Goal: Task Accomplishment & Management: Complete application form

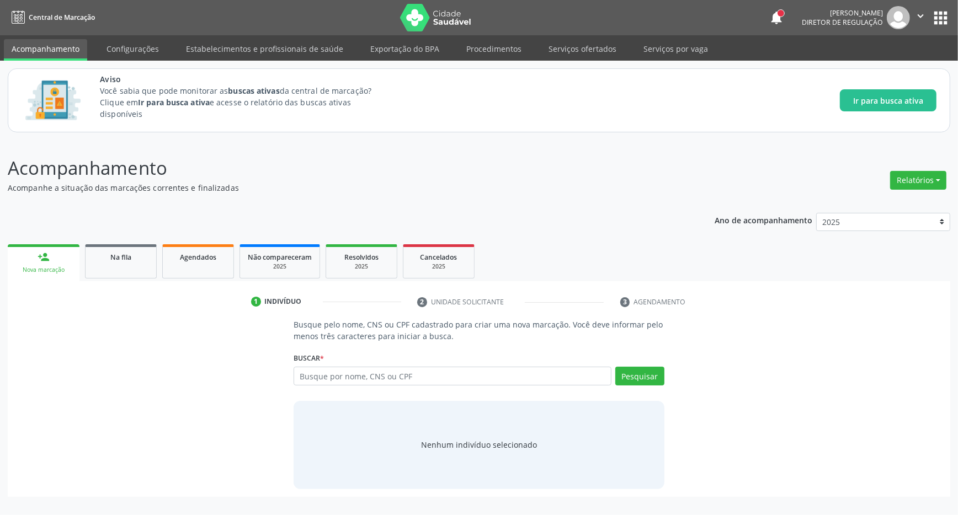
click at [453, 296] on li "2 Unidade solicitante" at bounding box center [510, 302] width 203 height 19
click at [127, 263] on link "Na fila" at bounding box center [121, 262] width 72 height 34
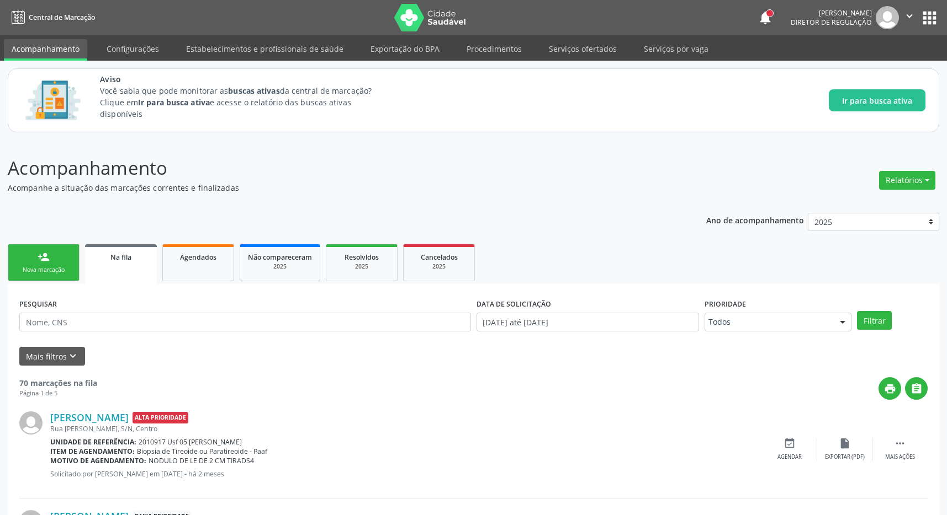
click at [30, 252] on link "person_add Nova marcação" at bounding box center [44, 263] width 72 height 37
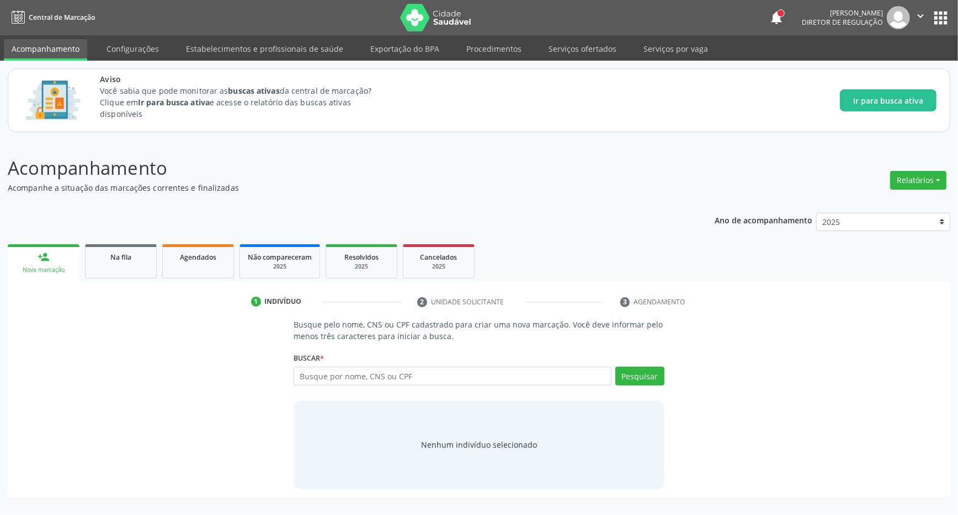
click at [935, 17] on button "apps" at bounding box center [940, 17] width 19 height 19
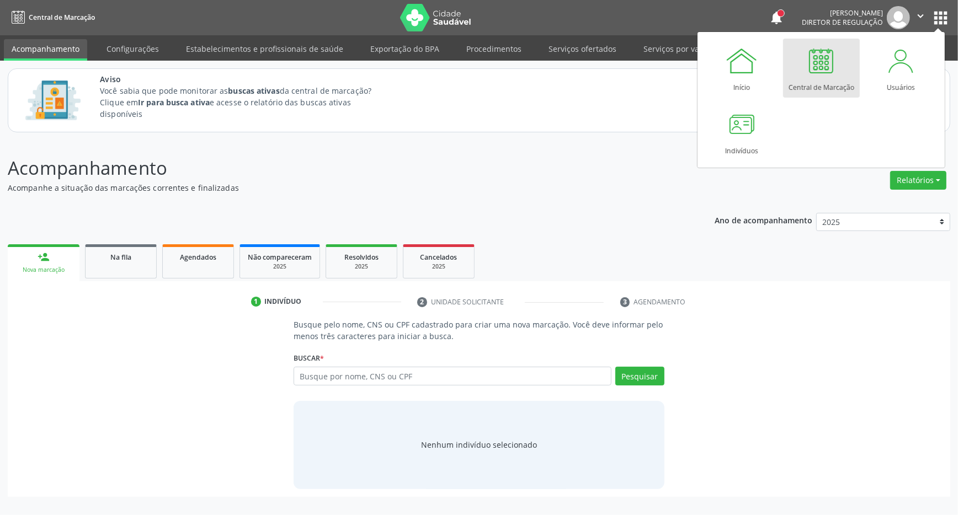
click at [800, 47] on link "Central de Marcação" at bounding box center [821, 68] width 77 height 59
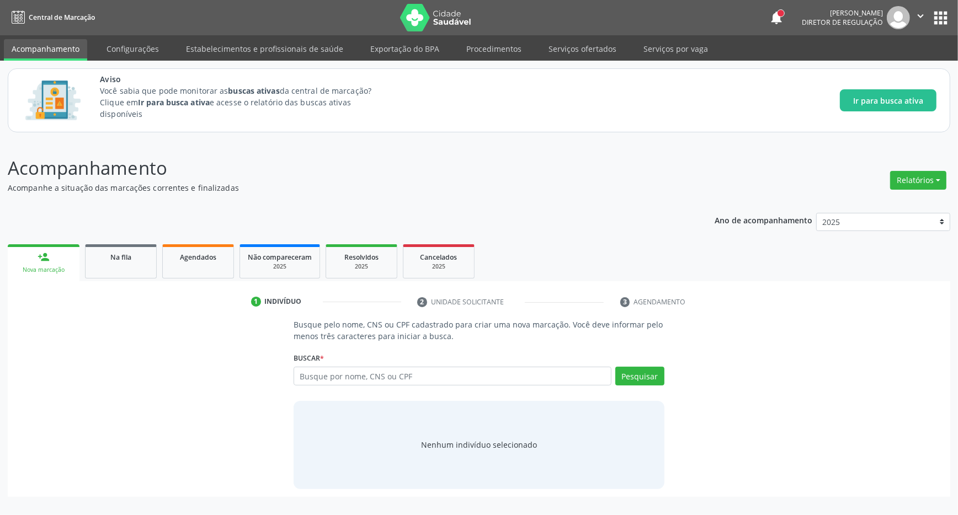
click at [778, 475] on div "Busque pelo nome, CNS ou CPF cadastrado para criar uma nova marcação. Você deve…" at bounding box center [478, 404] width 927 height 170
click at [882, 436] on div "Busque pelo nome, CNS ou CPF cadastrado para criar uma nova marcação. Você deve…" at bounding box center [478, 404] width 927 height 170
